Goal: Navigation & Orientation: Find specific page/section

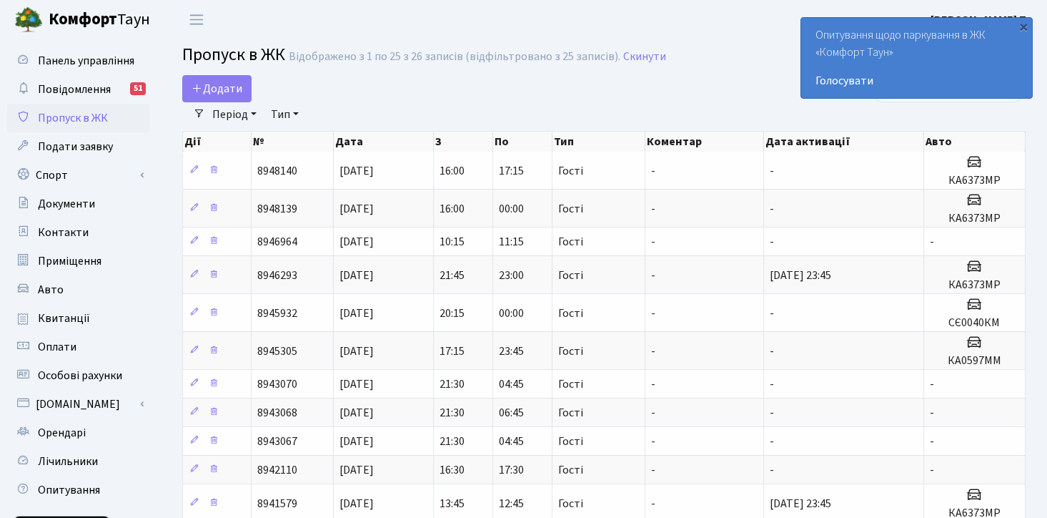
select select "25"
click at [56, 285] on span "Авто" at bounding box center [51, 290] width 26 height 16
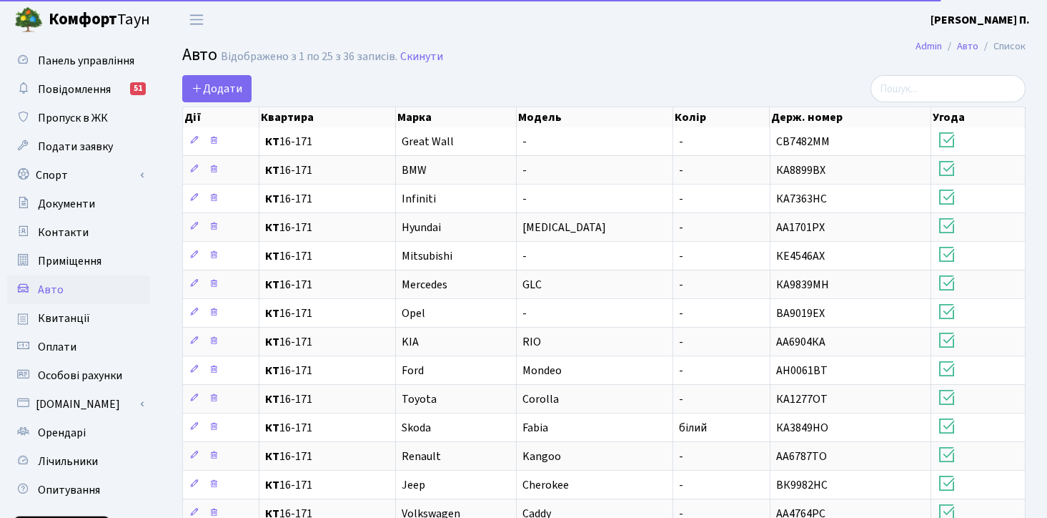
select select "25"
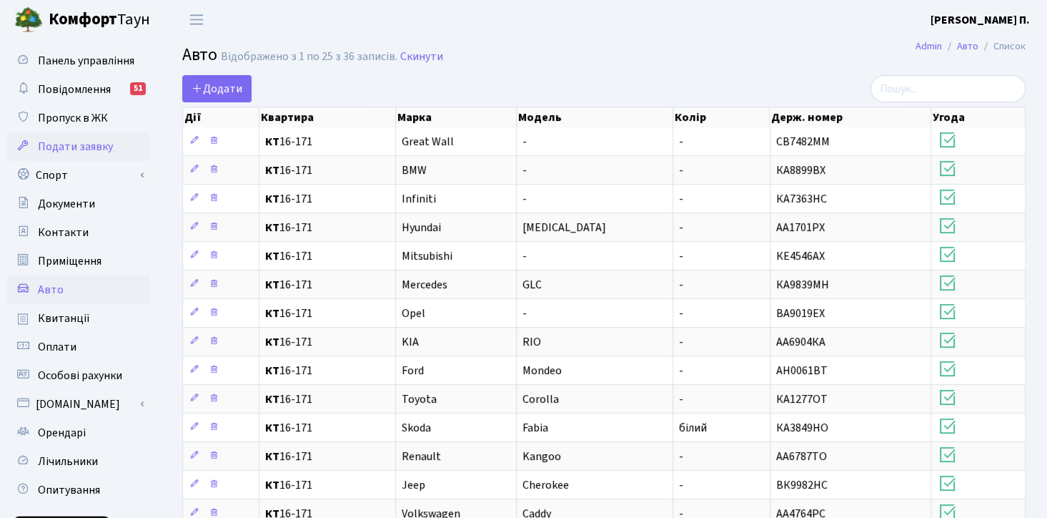
click at [86, 146] on span "Подати заявку" at bounding box center [75, 147] width 75 height 16
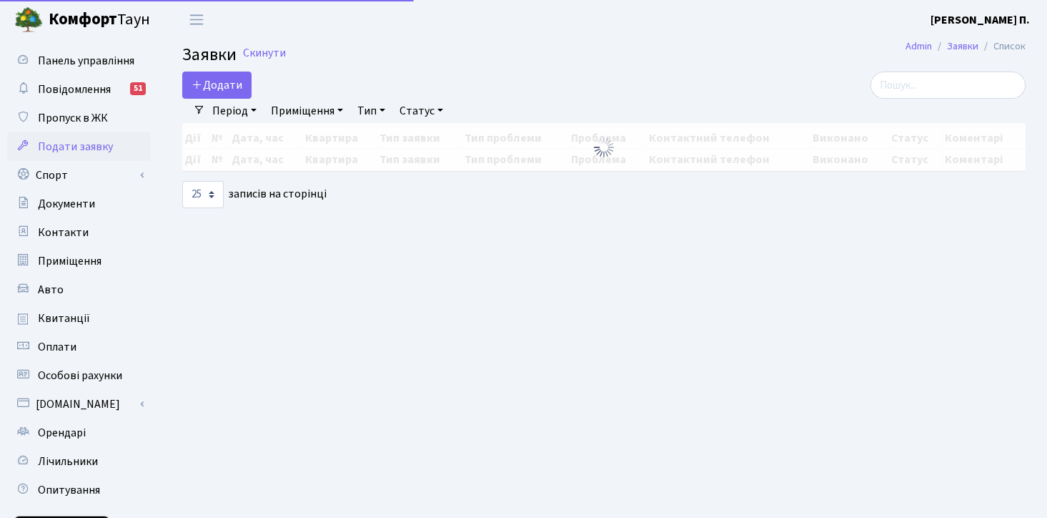
select select "25"
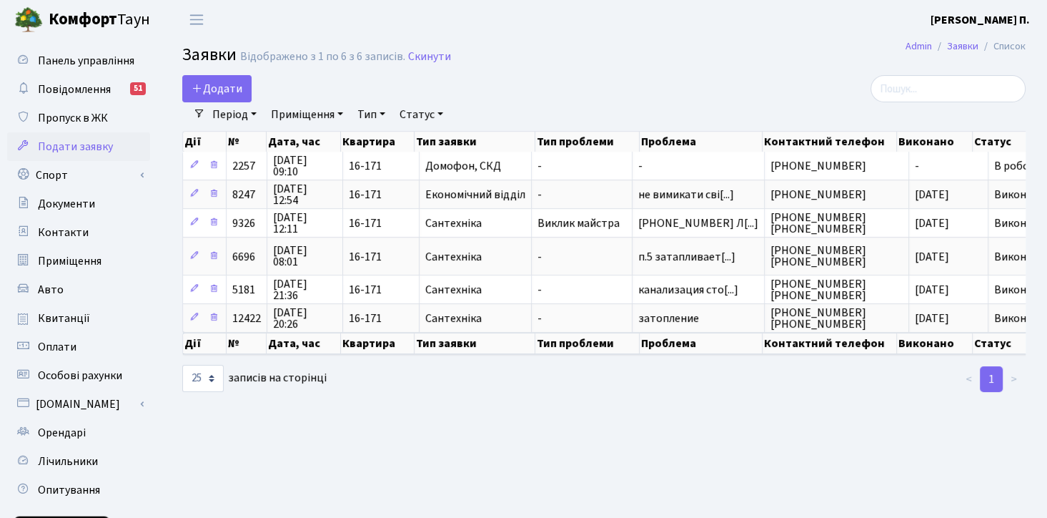
click at [70, 143] on span "Подати заявку" at bounding box center [75, 147] width 75 height 16
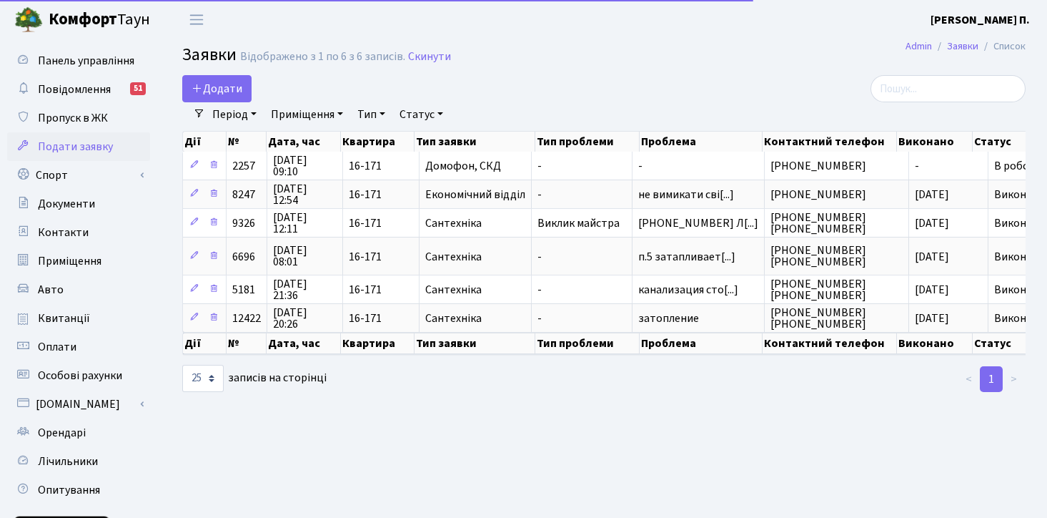
select select "25"
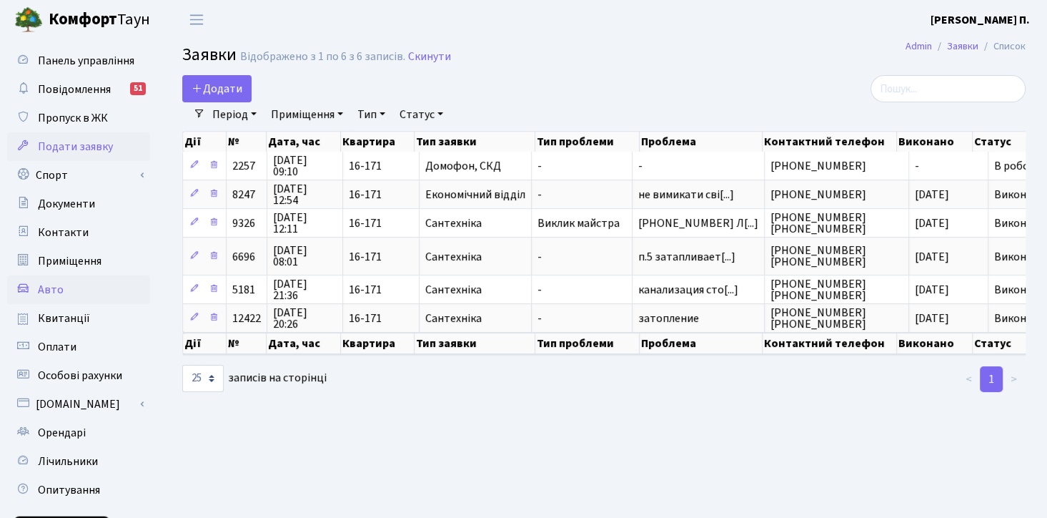
click at [63, 289] on link "Авто" at bounding box center [78, 289] width 143 height 29
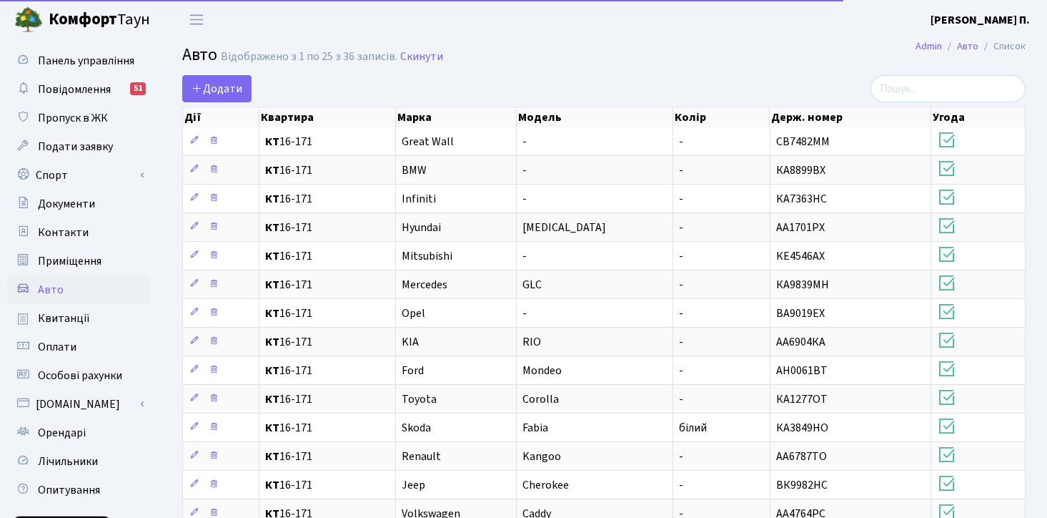
select select "25"
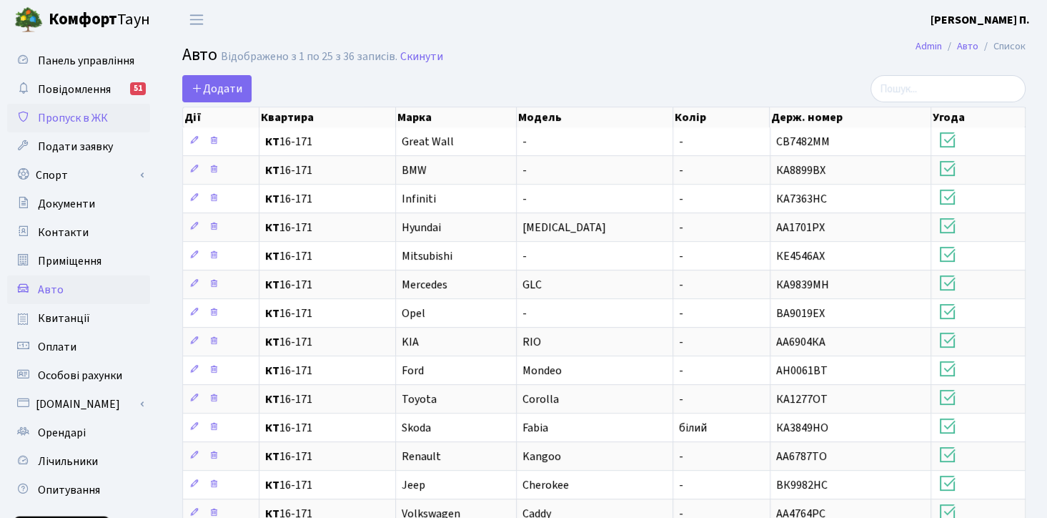
click at [95, 117] on span "Пропуск в ЖК" at bounding box center [73, 118] width 70 height 16
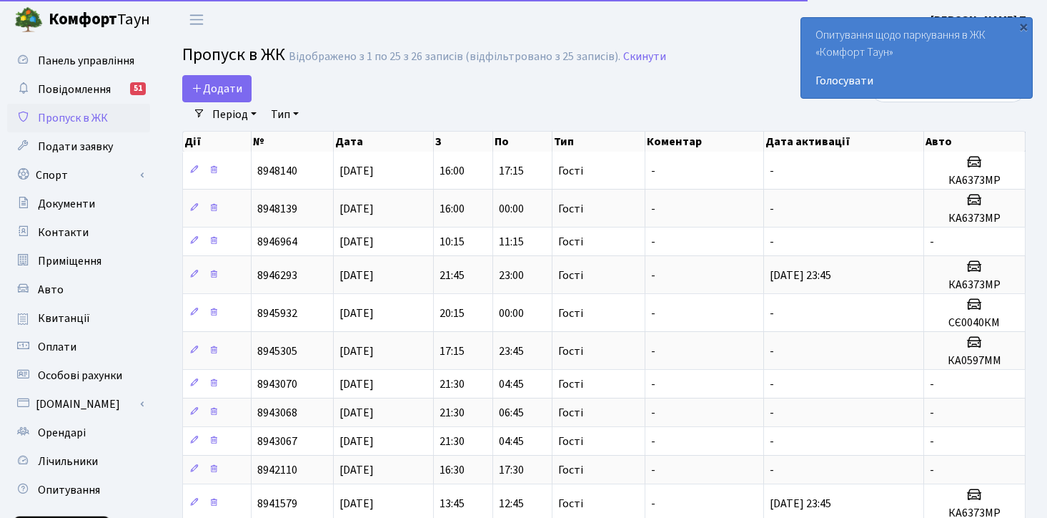
select select "25"
